Goal: Task Accomplishment & Management: Use online tool/utility

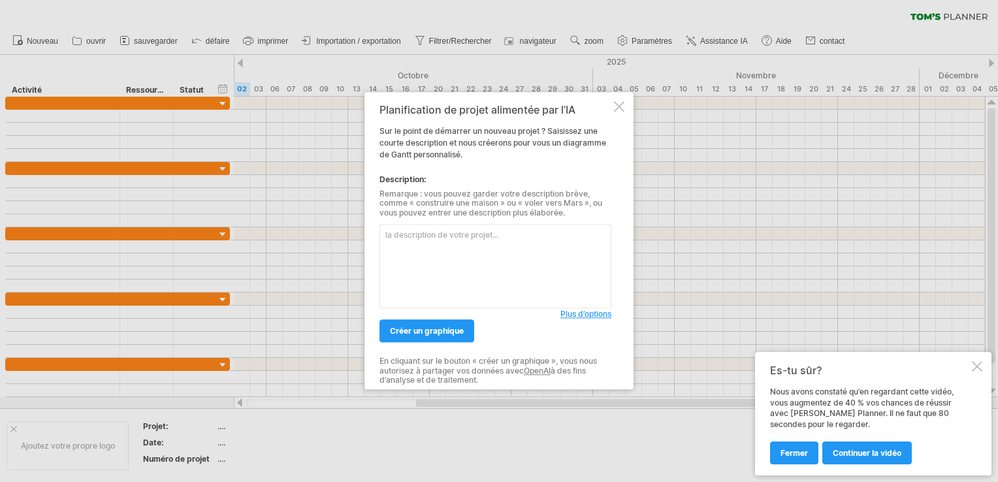
click at [447, 246] on textarea at bounding box center [495, 267] width 232 height 84
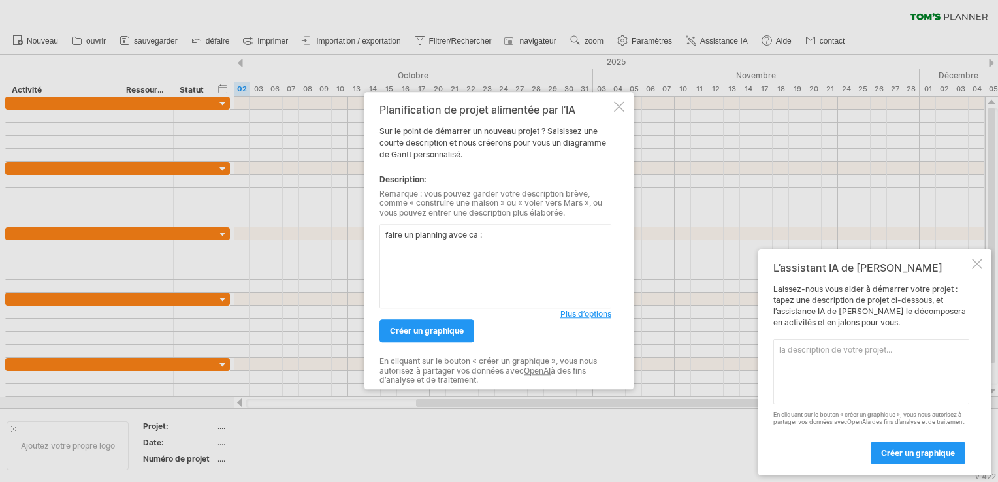
paste textarea "Loremip ! Do sita consect ad **elits do eiusm temporincidid** utla etdolore m’a…"
type textarea "lorem ip dolorsit amet co :Adipisc ! El sedd eiusmod te **incid ut labor etdolo…"
click at [579, 310] on span "Plus d’options" at bounding box center [585, 315] width 51 height 10
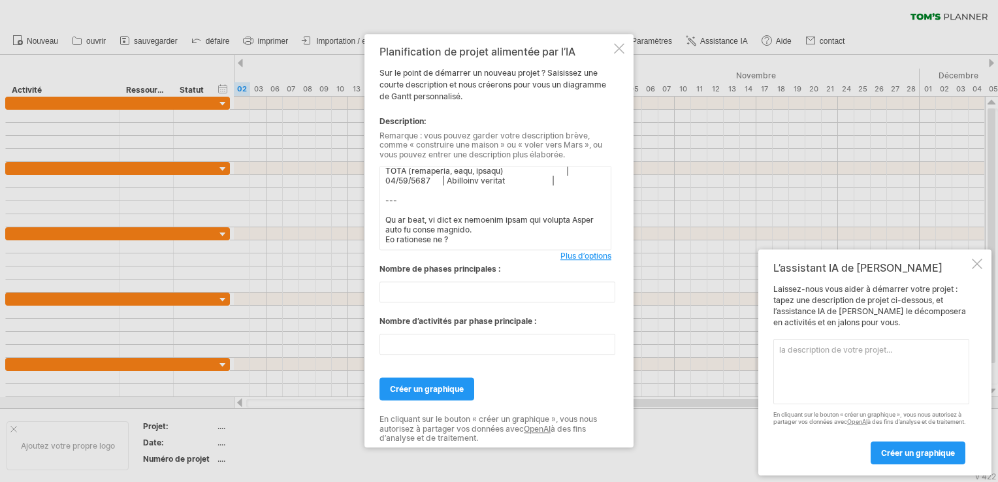
click at [594, 252] on span "Plus d’options" at bounding box center [585, 256] width 51 height 10
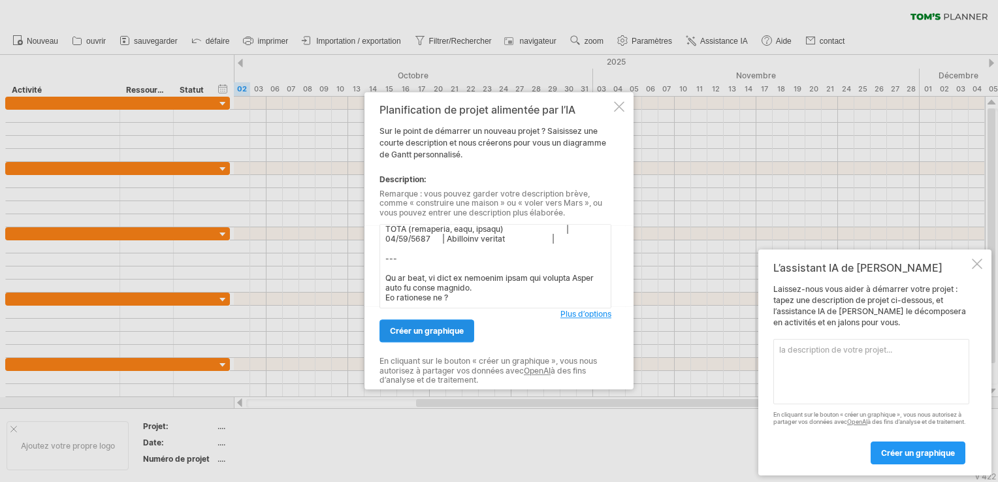
click at [418, 328] on span "Créer un graphique" at bounding box center [427, 332] width 74 height 10
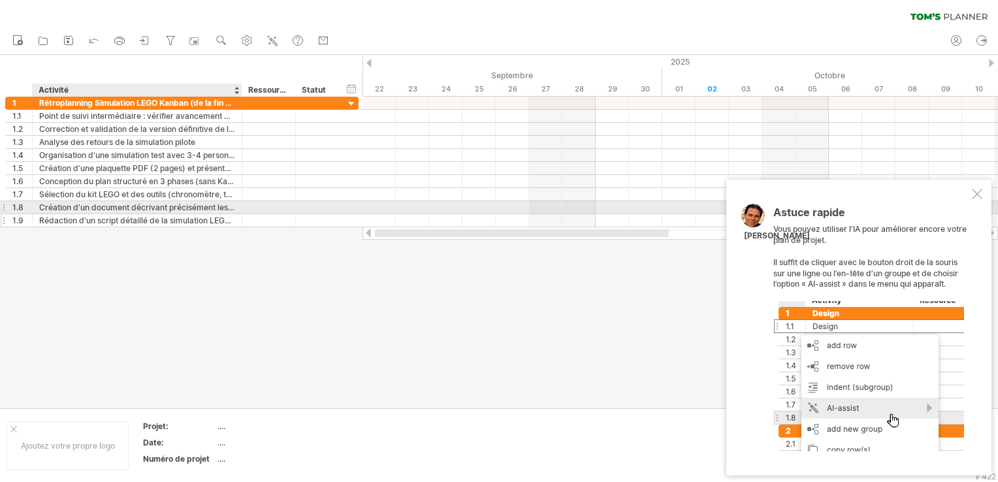
drag, startPoint x: 538, startPoint y: 233, endPoint x: 210, endPoint y: 213, distance: 328.5
click at [210, 213] on div "Trying to reach [DOMAIN_NAME] Connected again... 0% clear filter share" at bounding box center [499, 241] width 998 height 482
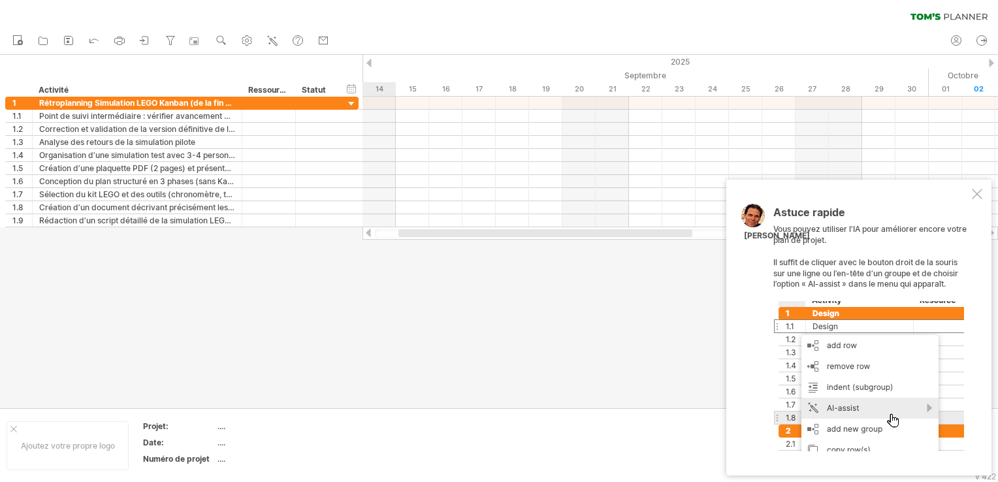
drag, startPoint x: 504, startPoint y: 231, endPoint x: 384, endPoint y: 269, distance: 126.2
click at [384, 269] on div "Trying to reach [DOMAIN_NAME] Connected again... 0% clear filter share" at bounding box center [499, 241] width 998 height 482
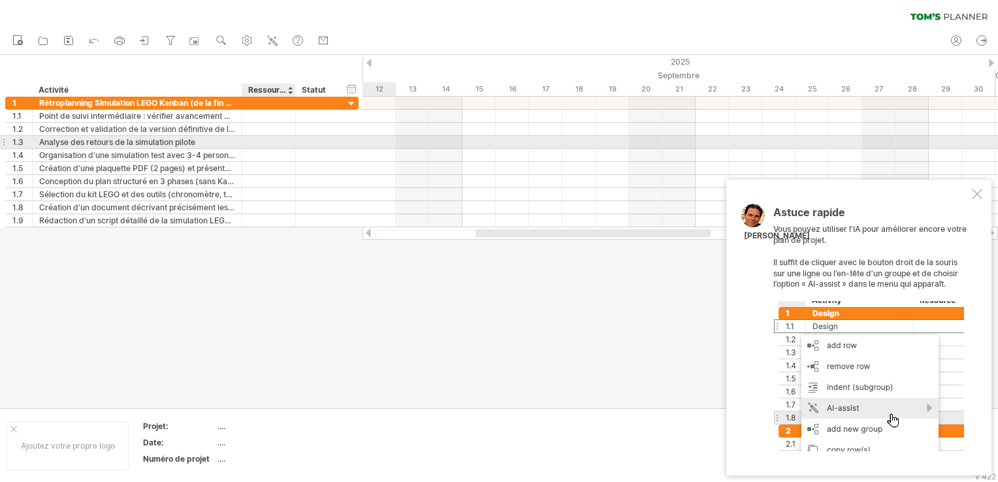
click at [256, 145] on div at bounding box center [269, 142] width 40 height 12
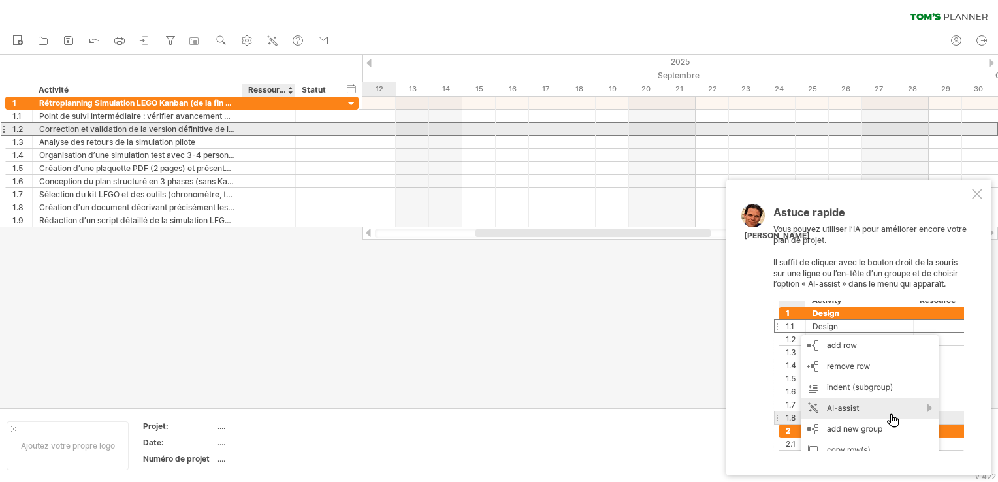
click at [274, 123] on div at bounding box center [269, 129] width 40 height 12
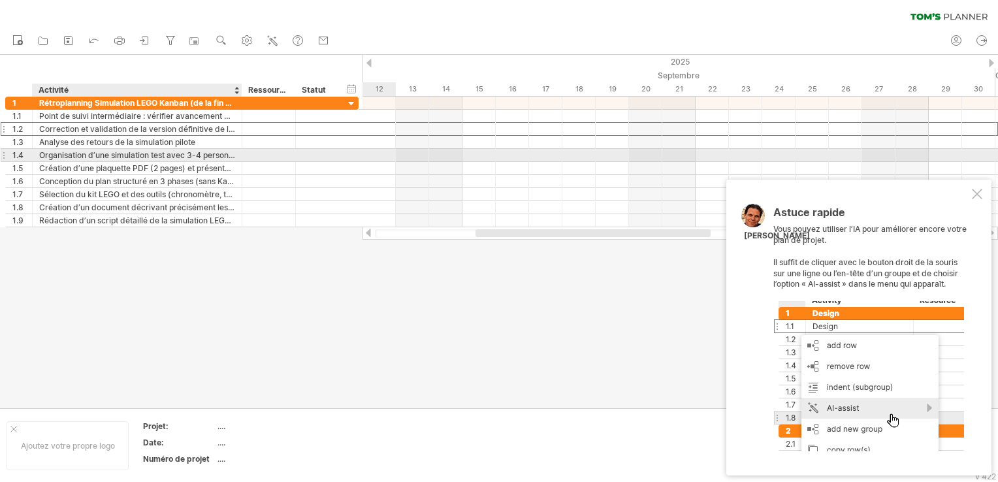
click at [225, 157] on div "Organisation d’une simulation test avec 3-4 personnes" at bounding box center [137, 155] width 196 height 12
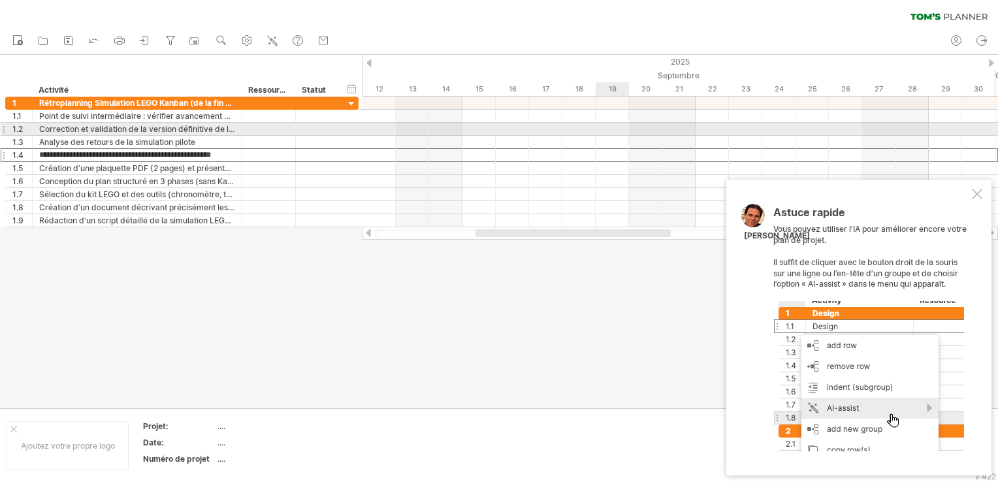
click at [640, 124] on div at bounding box center [681, 129] width 636 height 13
click at [640, 125] on div at bounding box center [681, 129] width 636 height 13
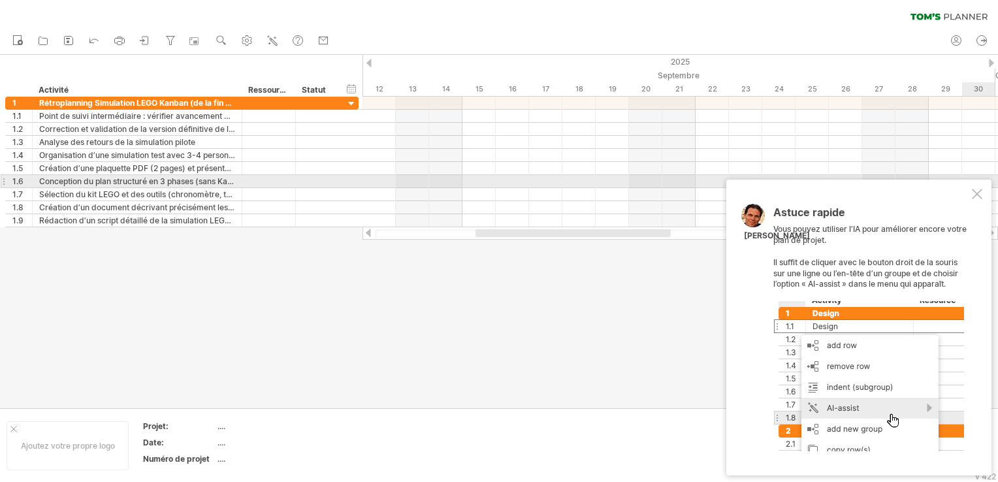
click at [976, 187] on div "Astuce rapide Vous pouvez utiliser l’IA pour améliorer encore votre plan de pro…" at bounding box center [858, 328] width 265 height 296
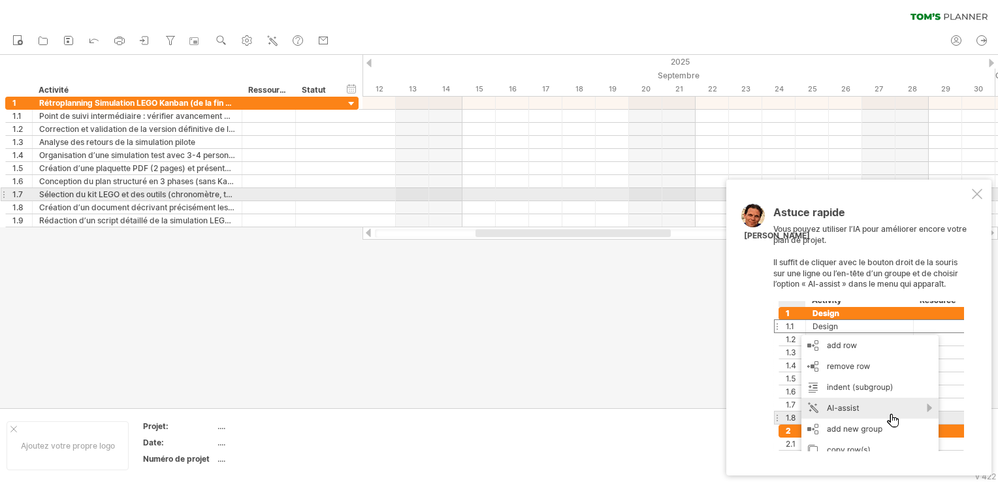
click at [986, 198] on div "Astuce rapide Vous pouvez utiliser l’IA pour améliorer encore votre plan de pro…" at bounding box center [858, 328] width 265 height 296
click at [980, 196] on div at bounding box center [977, 194] width 10 height 10
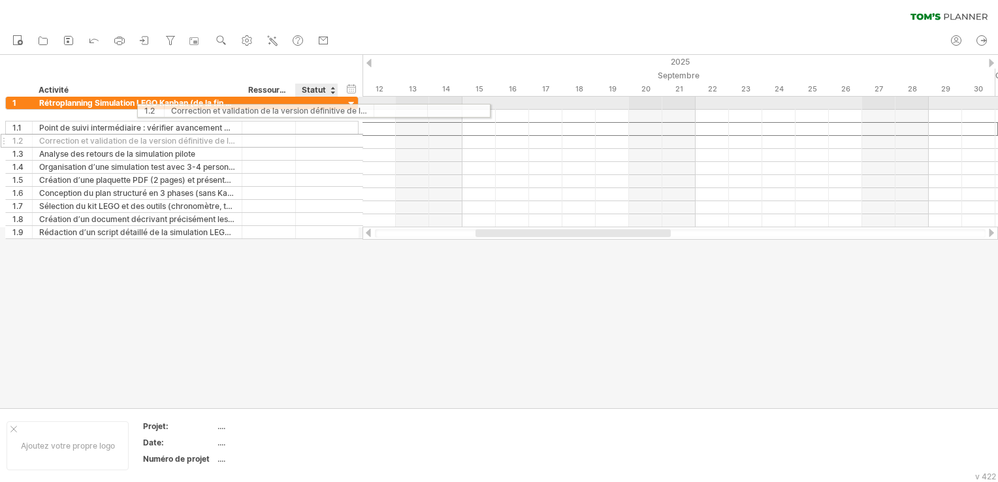
drag, startPoint x: 178, startPoint y: 123, endPoint x: 212, endPoint y: 132, distance: 34.5
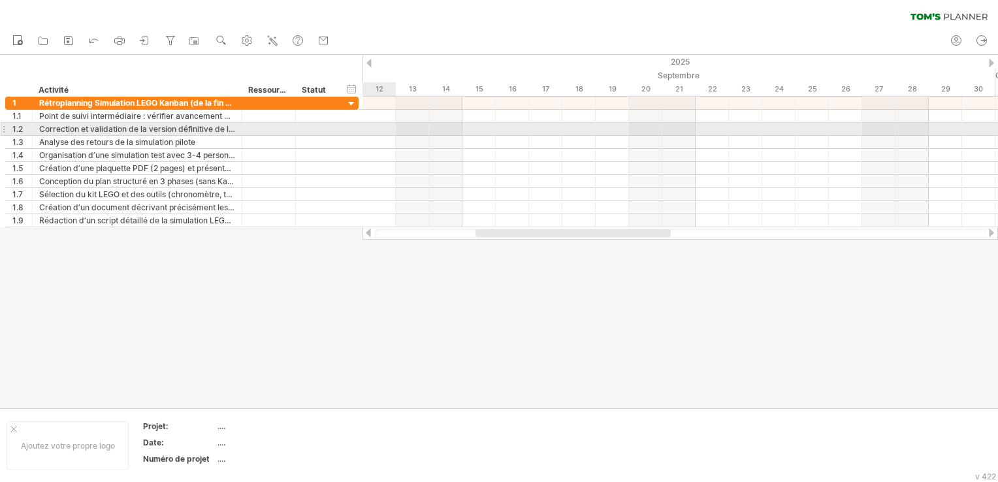
click at [389, 129] on div at bounding box center [681, 129] width 636 height 13
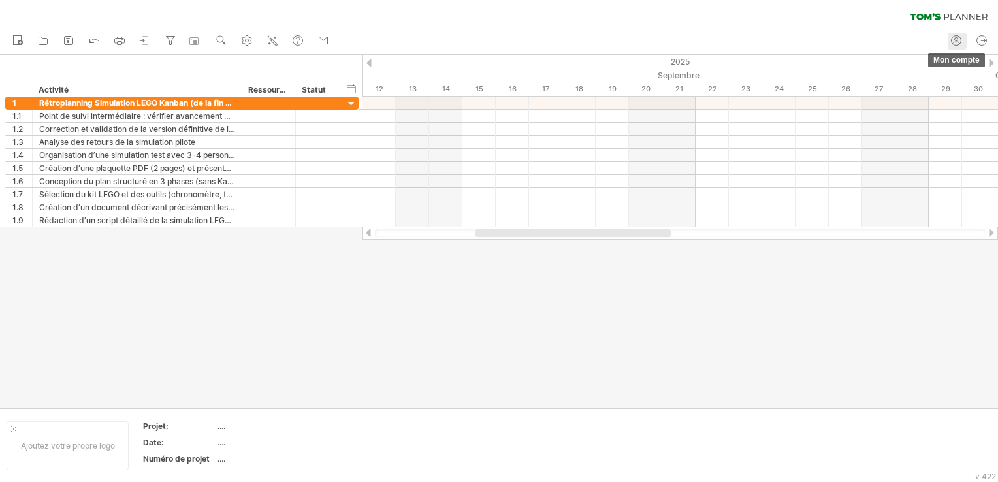
click at [950, 43] on icon at bounding box center [956, 40] width 13 height 13
type input "**********"
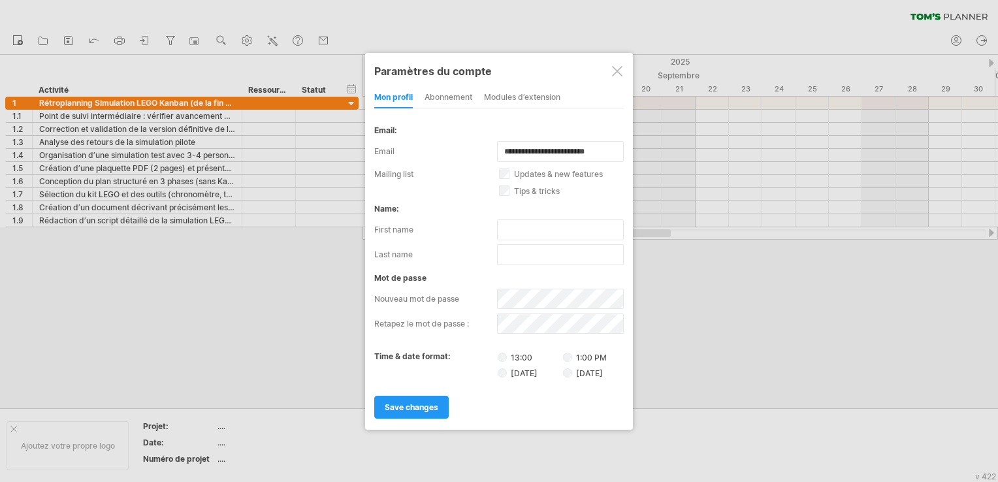
click at [530, 93] on div "Modules d’extension" at bounding box center [522, 98] width 76 height 21
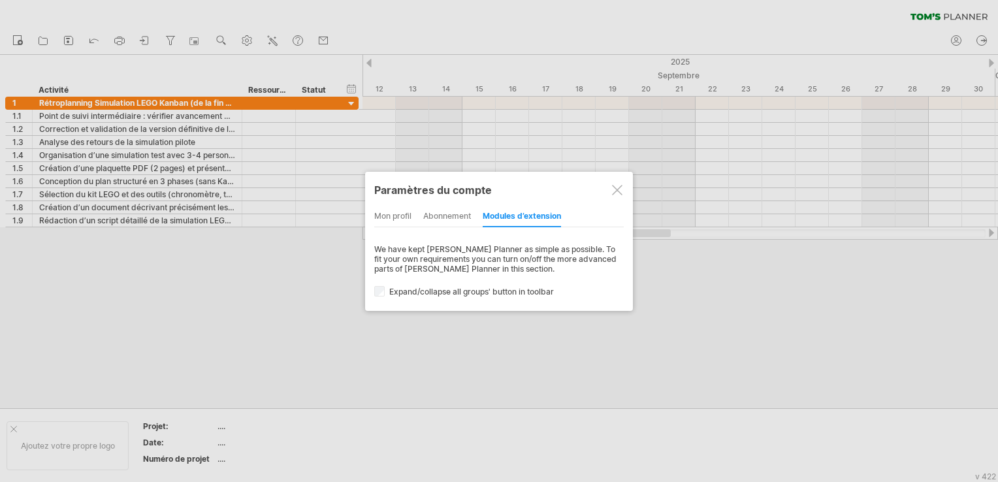
click at [622, 185] on div at bounding box center [617, 190] width 10 height 10
